Goal: Find specific page/section: Find specific page/section

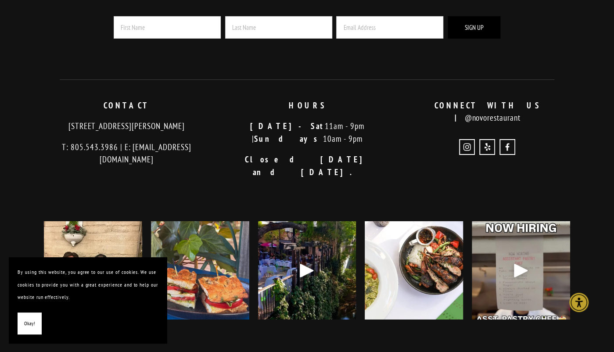
scroll to position [1727, 0]
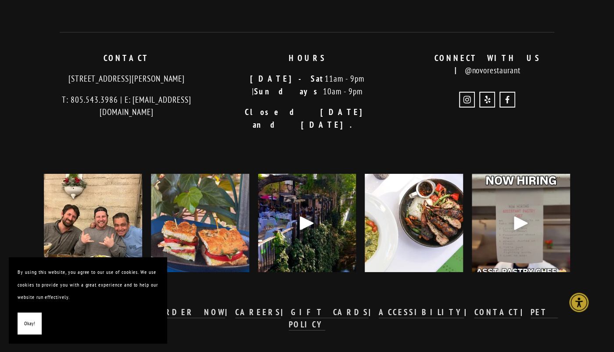
drag, startPoint x: 17, startPoint y: 57, endPoint x: 198, endPoint y: 26, distance: 183.5
click at [198, 26] on div at bounding box center [307, 33] width 510 height 24
click at [299, 213] on div "Play" at bounding box center [306, 223] width 21 height 21
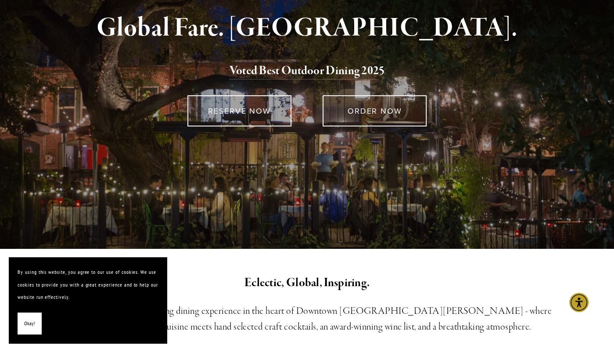
scroll to position [120, 0]
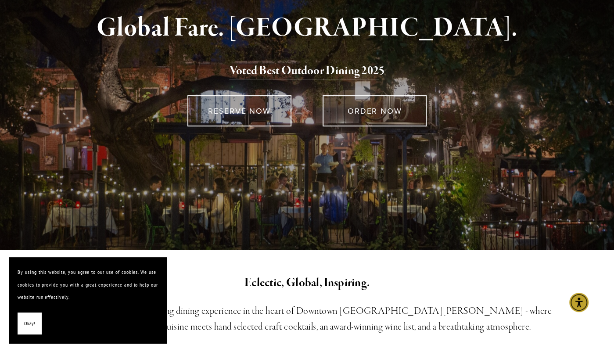
click at [286, 209] on div "Global Fare. Creekside Ambiance. Voted Best Outdoor Dining 202 5 RESERVE NOW OR…" at bounding box center [307, 103] width 614 height 294
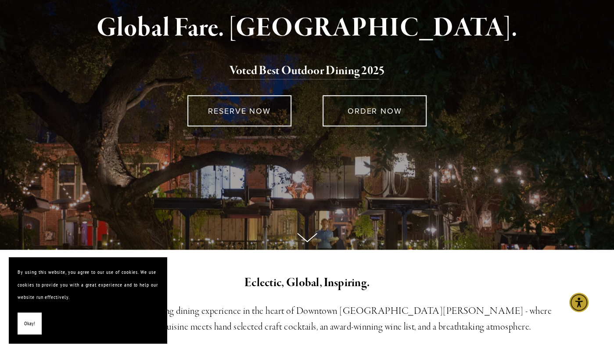
scroll to position [0, 0]
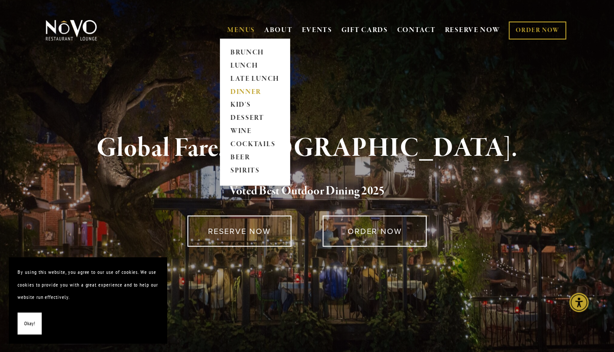
click at [239, 90] on link "DINNER" at bounding box center [254, 92] width 55 height 13
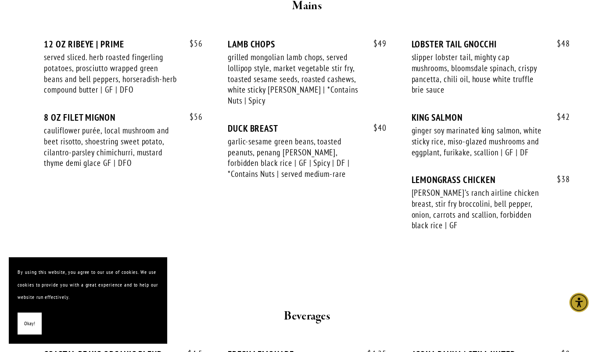
scroll to position [1529, 0]
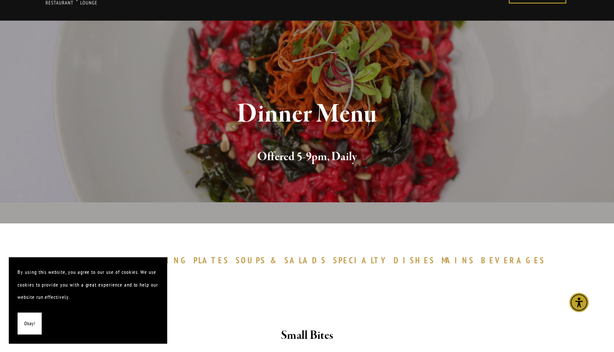
scroll to position [0, 0]
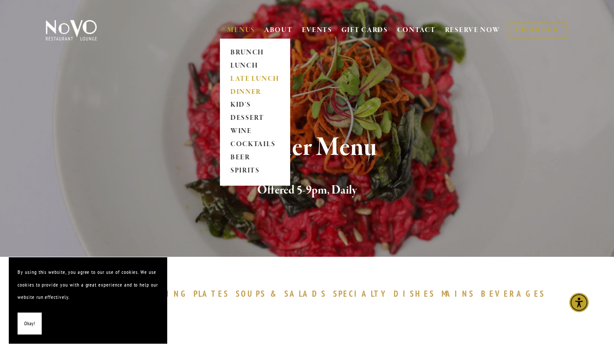
click at [235, 77] on link "LATE LUNCH" at bounding box center [254, 78] width 55 height 13
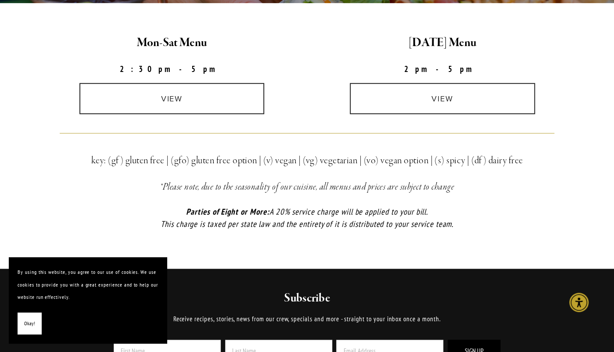
scroll to position [253, 0]
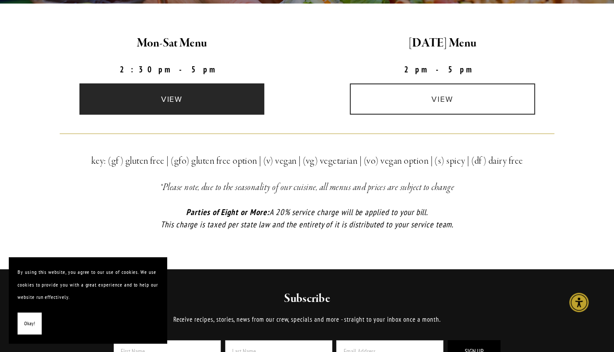
click at [217, 97] on link "view" at bounding box center [171, 98] width 185 height 31
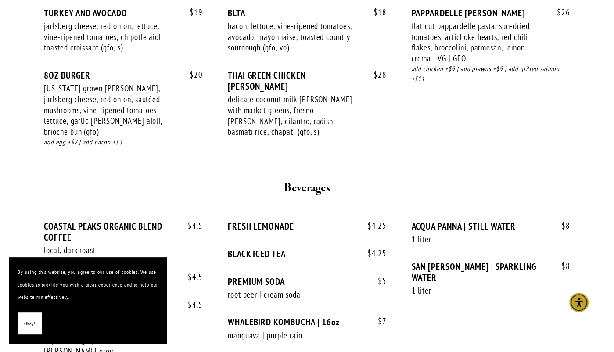
scroll to position [1039, 0]
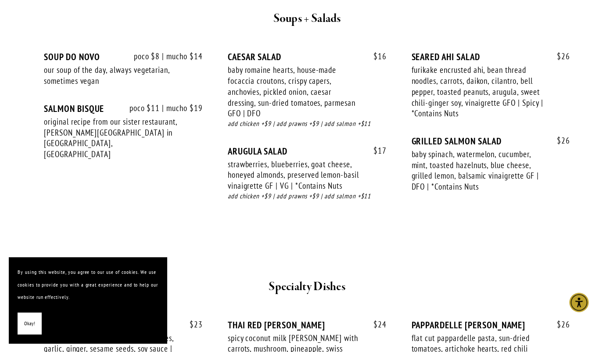
scroll to position [965, 0]
